Goal: Information Seeking & Learning: Learn about a topic

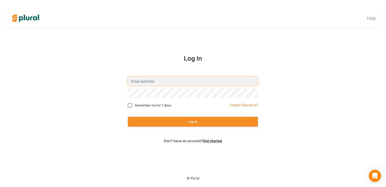
type input "tamcbride@flvs.net"
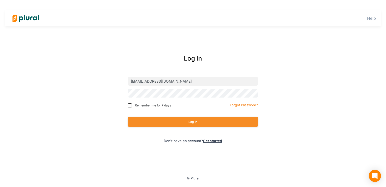
click at [131, 107] on div "Remember me for 7 days" at bounding box center [163, 105] width 70 height 8
click at [131, 104] on input "Remember me for 7 days" at bounding box center [130, 105] width 4 height 4
checkbox input "true"
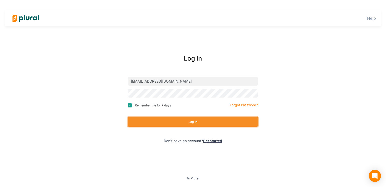
click at [156, 123] on button "Log In" at bounding box center [193, 122] width 130 height 10
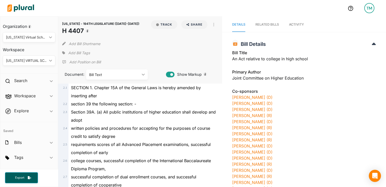
click at [273, 25] on div "RELATED BILLS" at bounding box center [268, 24] width 24 height 5
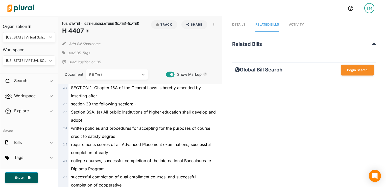
click at [244, 25] on nav "Details RELATED BILLS Activity" at bounding box center [304, 24] width 164 height 16
click at [306, 22] on nav "Details RELATED BILLS Activity" at bounding box center [304, 24] width 164 height 16
click at [302, 23] on span "Activity" at bounding box center [296, 25] width 15 height 4
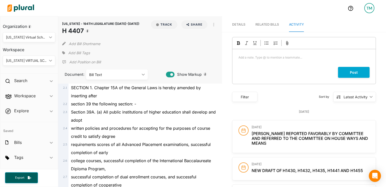
click at [239, 24] on span "Details" at bounding box center [238, 25] width 13 height 4
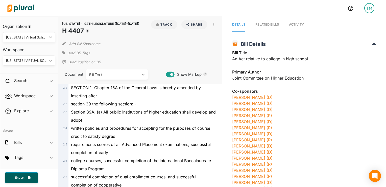
click at [71, 33] on h1 "H 4407" at bounding box center [100, 30] width 77 height 9
copy div "H 4407 Track"
